Goal: Task Accomplishment & Management: Complete application form

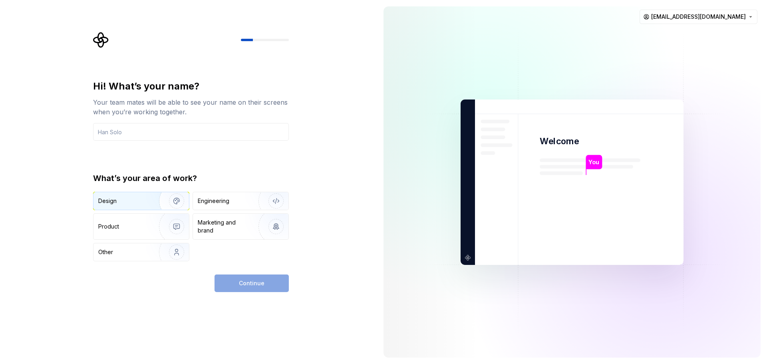
click at [176, 201] on img "button" at bounding box center [171, 200] width 51 height 53
click at [194, 128] on input "text" at bounding box center [191, 132] width 196 height 18
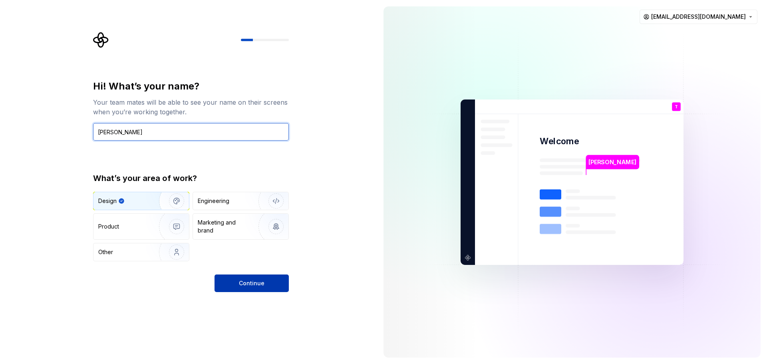
type input "Toufiq Hilaly"
click at [261, 281] on span "Continue" at bounding box center [252, 283] width 26 height 8
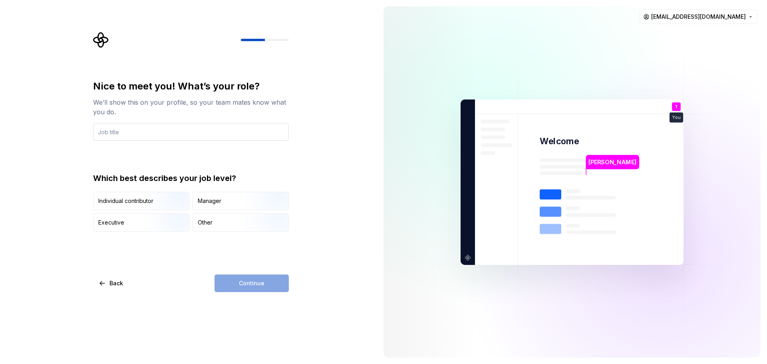
click at [157, 129] on input "text" at bounding box center [191, 132] width 196 height 18
type input "UX Designer"
click at [168, 224] on img "button" at bounding box center [169, 232] width 51 height 53
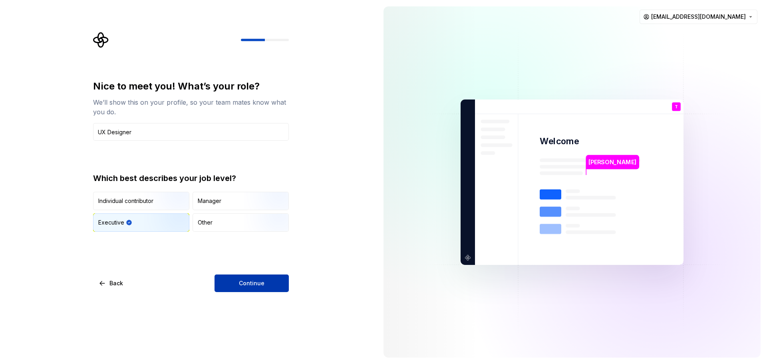
click at [231, 279] on button "Continue" at bounding box center [251, 283] width 74 height 18
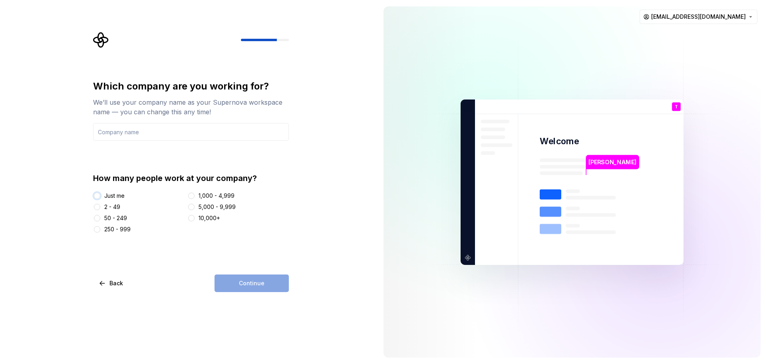
click at [99, 196] on button "Just me" at bounding box center [97, 195] width 6 height 6
click at [157, 133] on input "text" at bounding box center [191, 132] width 196 height 18
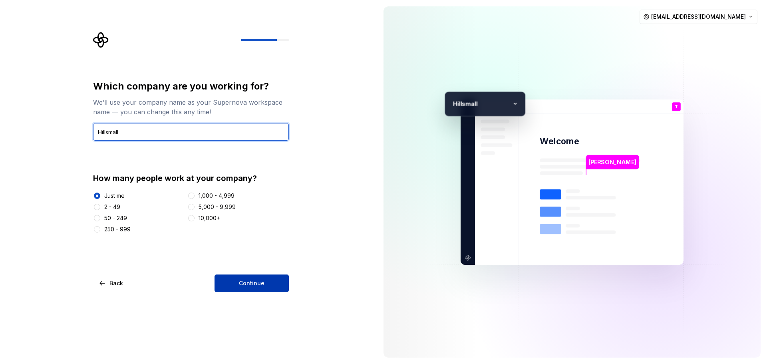
type input "Hillsmall"
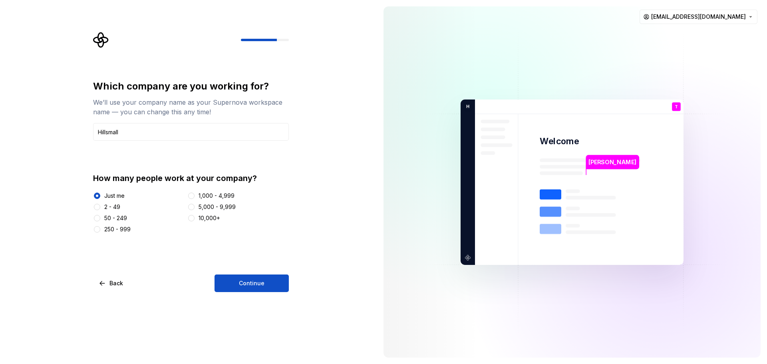
click at [238, 279] on button "Continue" at bounding box center [251, 283] width 74 height 18
